Goal: Navigation & Orientation: Go to known website

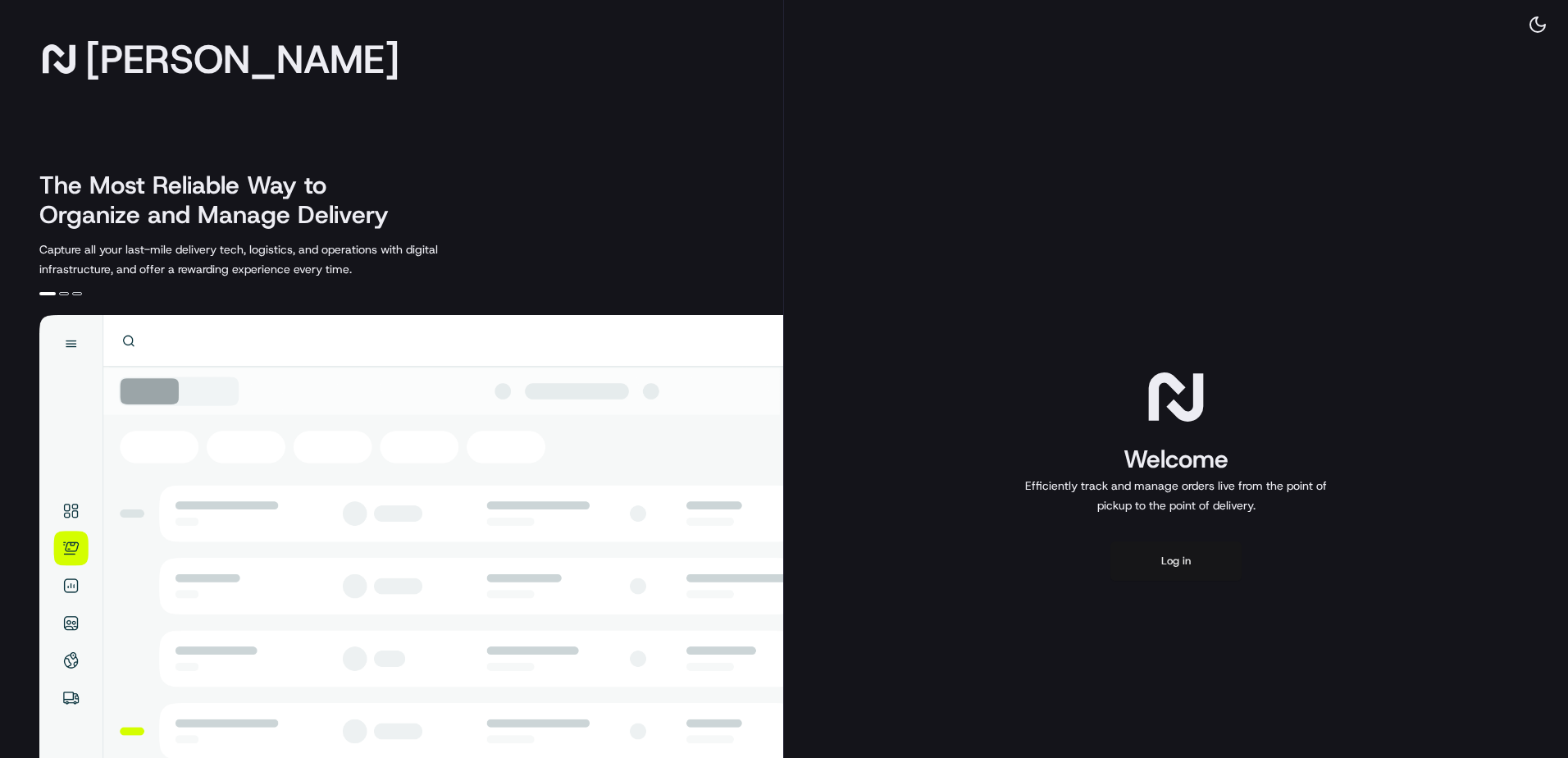
click at [1157, 567] on button "Log in" at bounding box center [1176, 561] width 131 height 39
